Goal: Task Accomplishment & Management: Complete application form

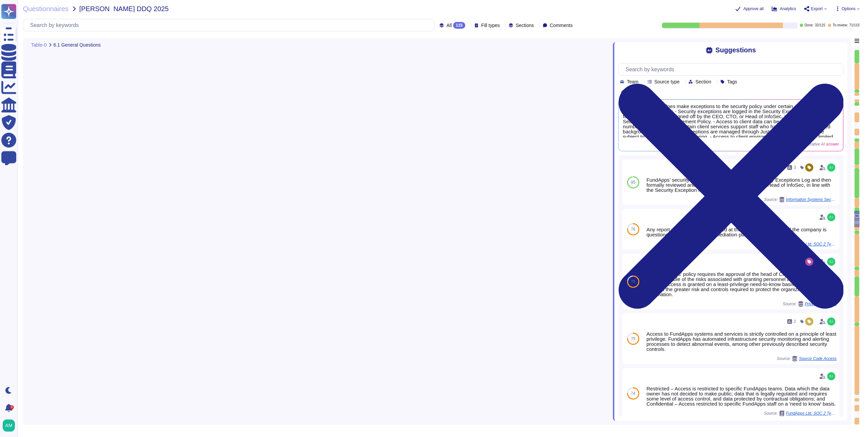
type textarea "Yes, the policies, standards, and procedures relating to information security a…"
type textarea "Yes, [PERSON_NAME] does make exceptions to the security policy under certain ci…"
type textarea "The overall operational accountability for information security is held by Fund…"
type textarea "The company has not experienced any client-impacting security incidents or brea…"
type textarea "Yes, FundApps has dedicated cybersecurity insurance that covers various aspects…"
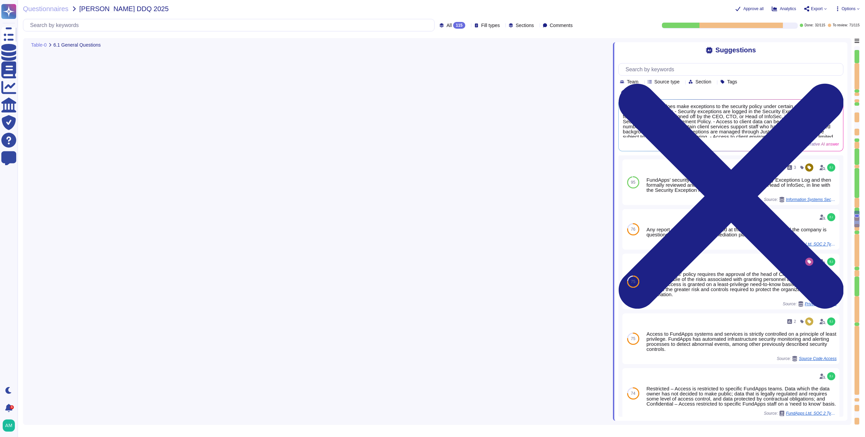
type textarea "Yes, independent assessments of our IT systems, policies, and procedures have b…"
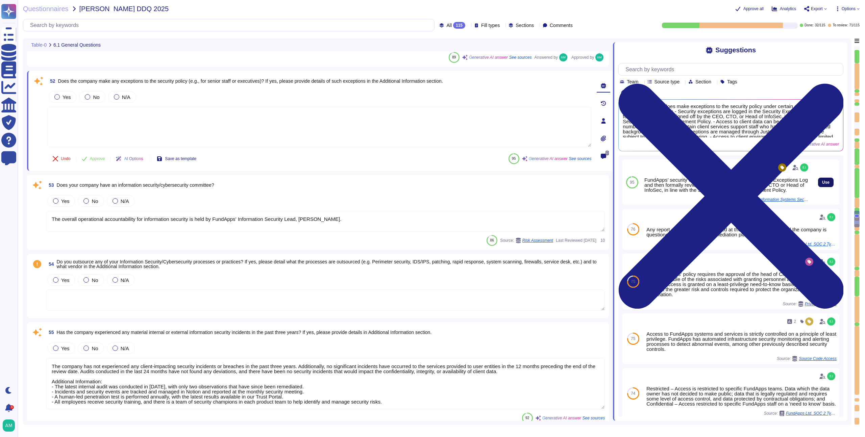
click at [822, 184] on span "Use" at bounding box center [825, 182] width 7 height 4
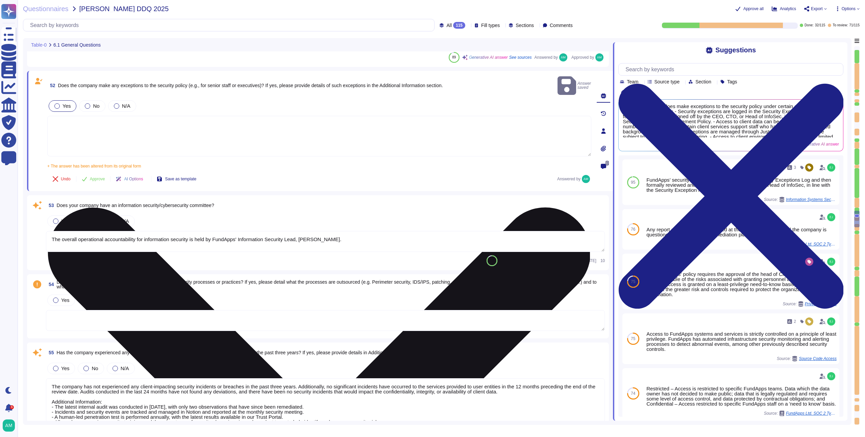
click at [325, 121] on textarea "FundApps’ security exceptions are logged in the Security Exceptions Log and the…" at bounding box center [319, 136] width 544 height 41
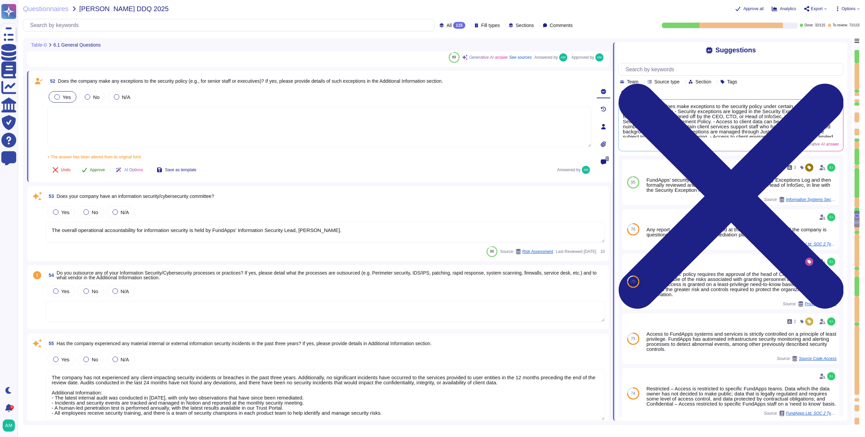
click at [93, 171] on span "Approve" at bounding box center [97, 170] width 15 height 4
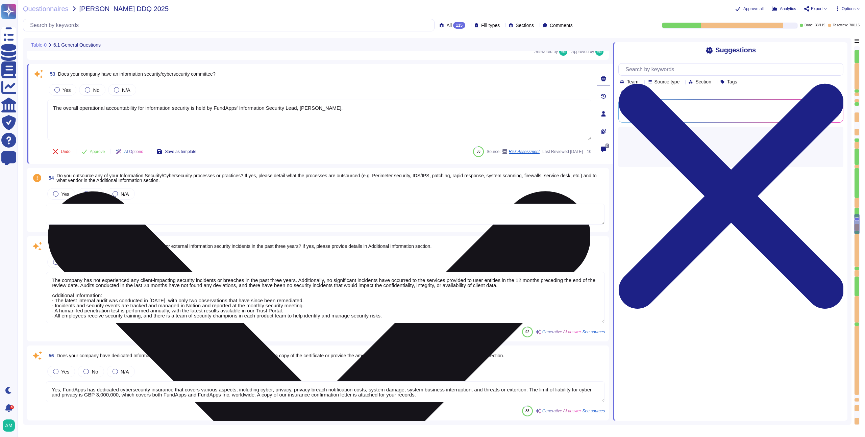
type textarea "FundApps has electronic intrusion detection systems installed within data serve…"
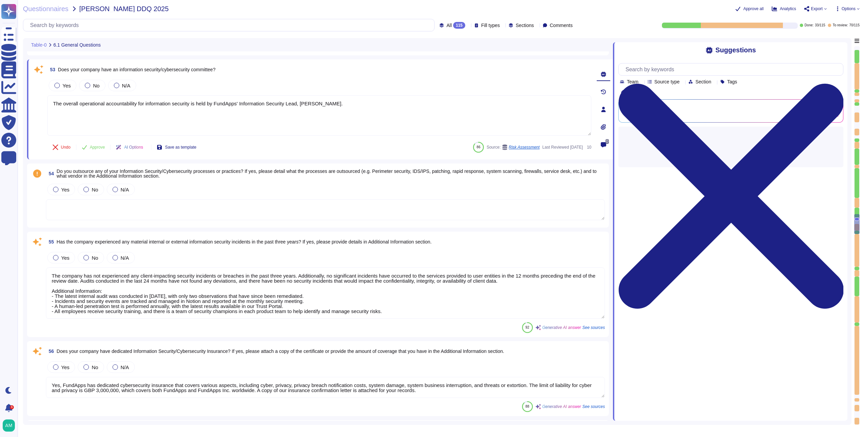
click at [91, 79] on div "Yes No N/A" at bounding box center [319, 85] width 544 height 14
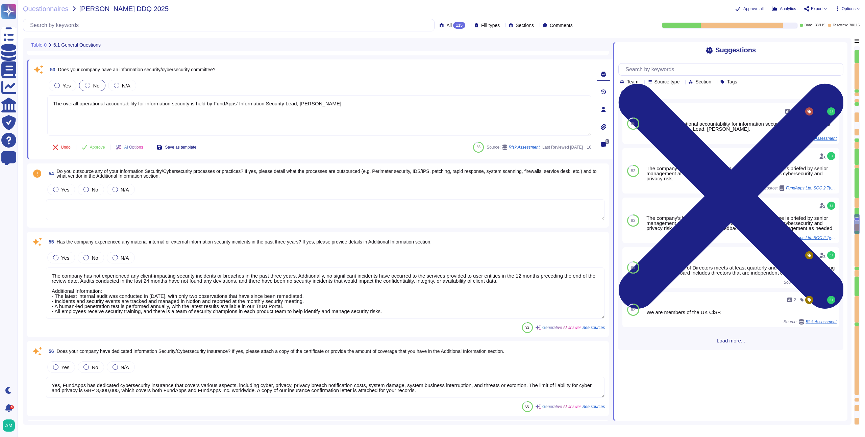
click at [89, 84] on div at bounding box center [87, 85] width 5 height 5
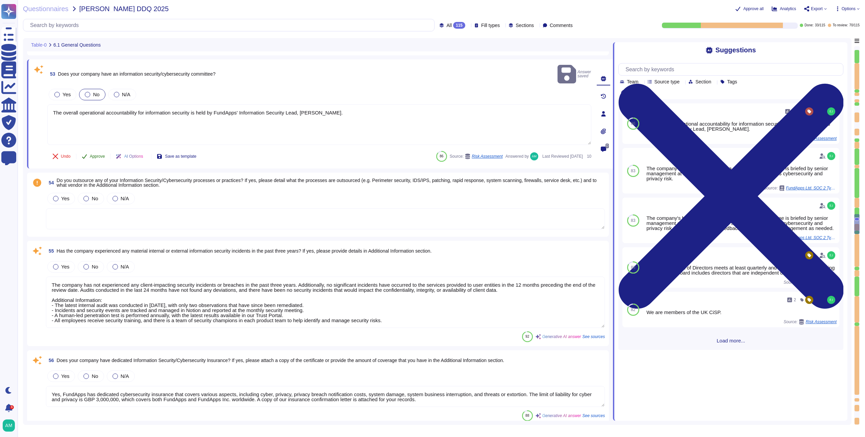
click at [95, 154] on span "Approve" at bounding box center [97, 156] width 15 height 4
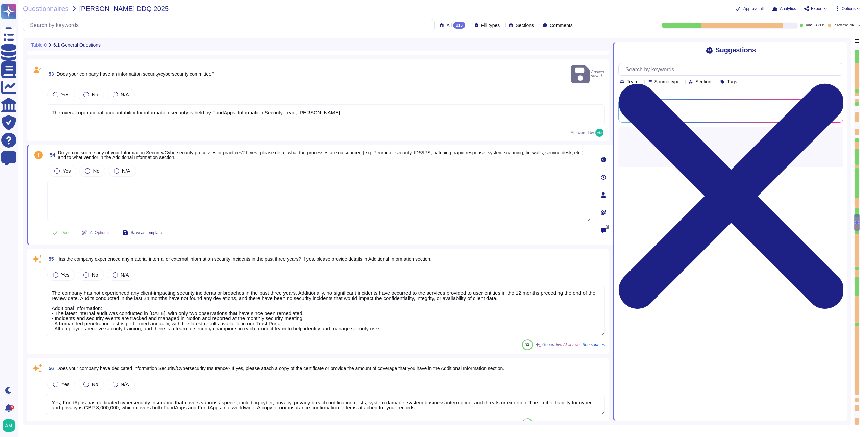
type textarea "FundApps has electronic intrusion detection systems installed within data serve…"
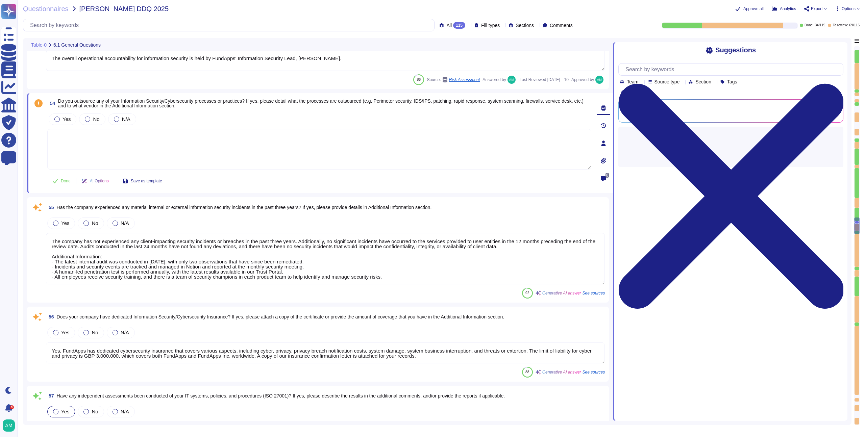
type textarea "All security incidents and events are centralised in FundApps' SIEM."
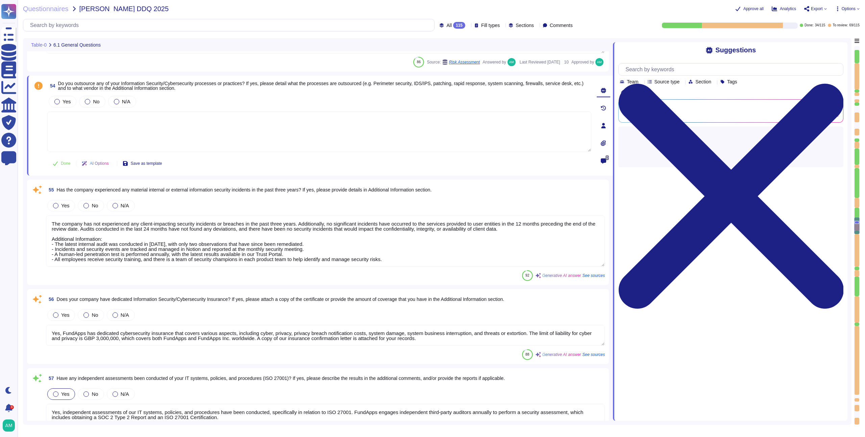
scroll to position [4486, 0]
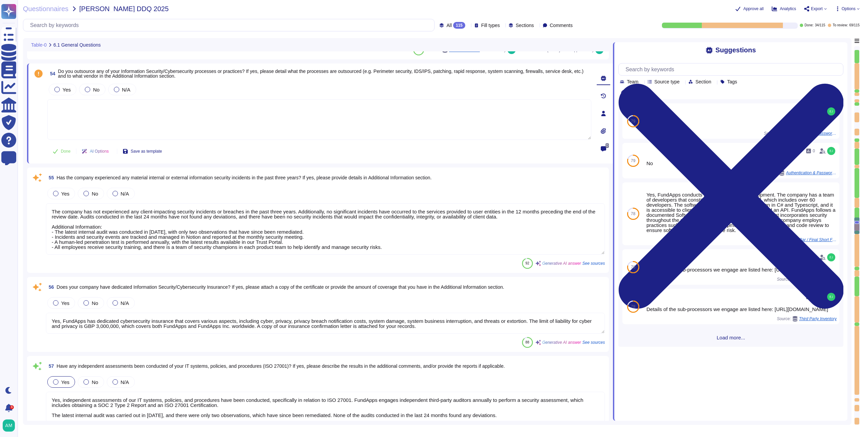
click at [186, 331] on textarea "Yes, FundApps has dedicated cybersecurity insurance that covers various aspects…" at bounding box center [325, 323] width 559 height 21
